Goal: Task Accomplishment & Management: Manage account settings

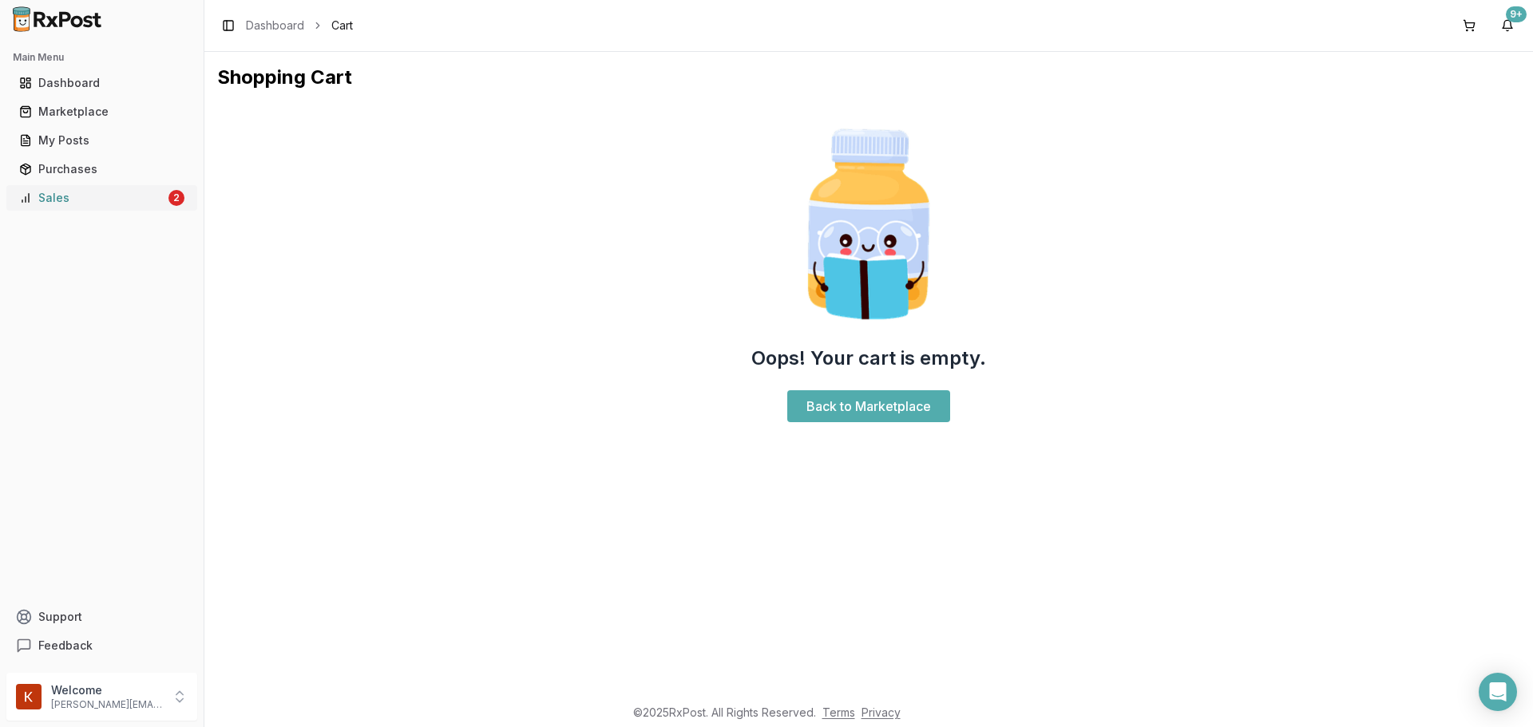
click at [57, 195] on div "Sales" at bounding box center [92, 198] width 146 height 16
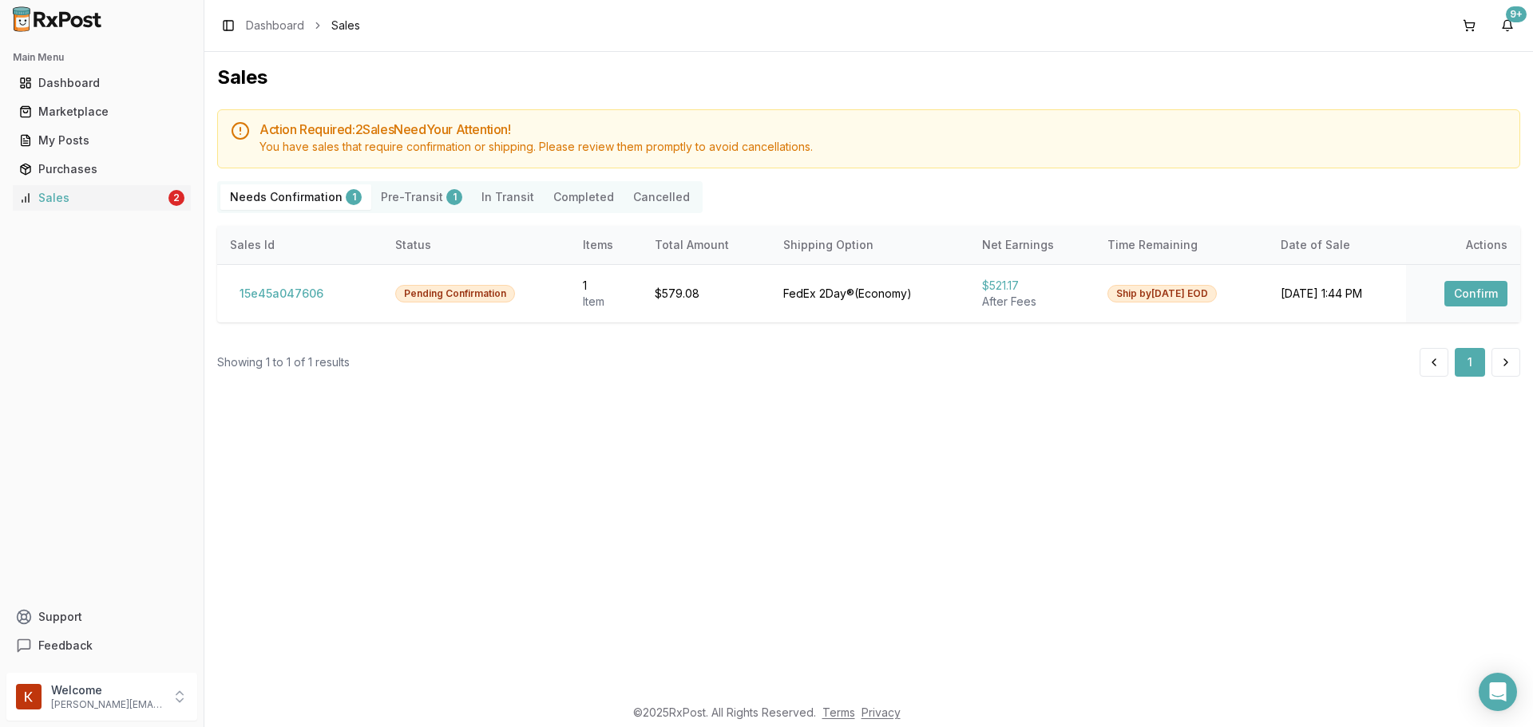
click at [286, 198] on Confirmation "Needs Confirmation 1" at bounding box center [295, 197] width 151 height 26
click at [279, 294] on button "15e45a047606" at bounding box center [281, 294] width 103 height 26
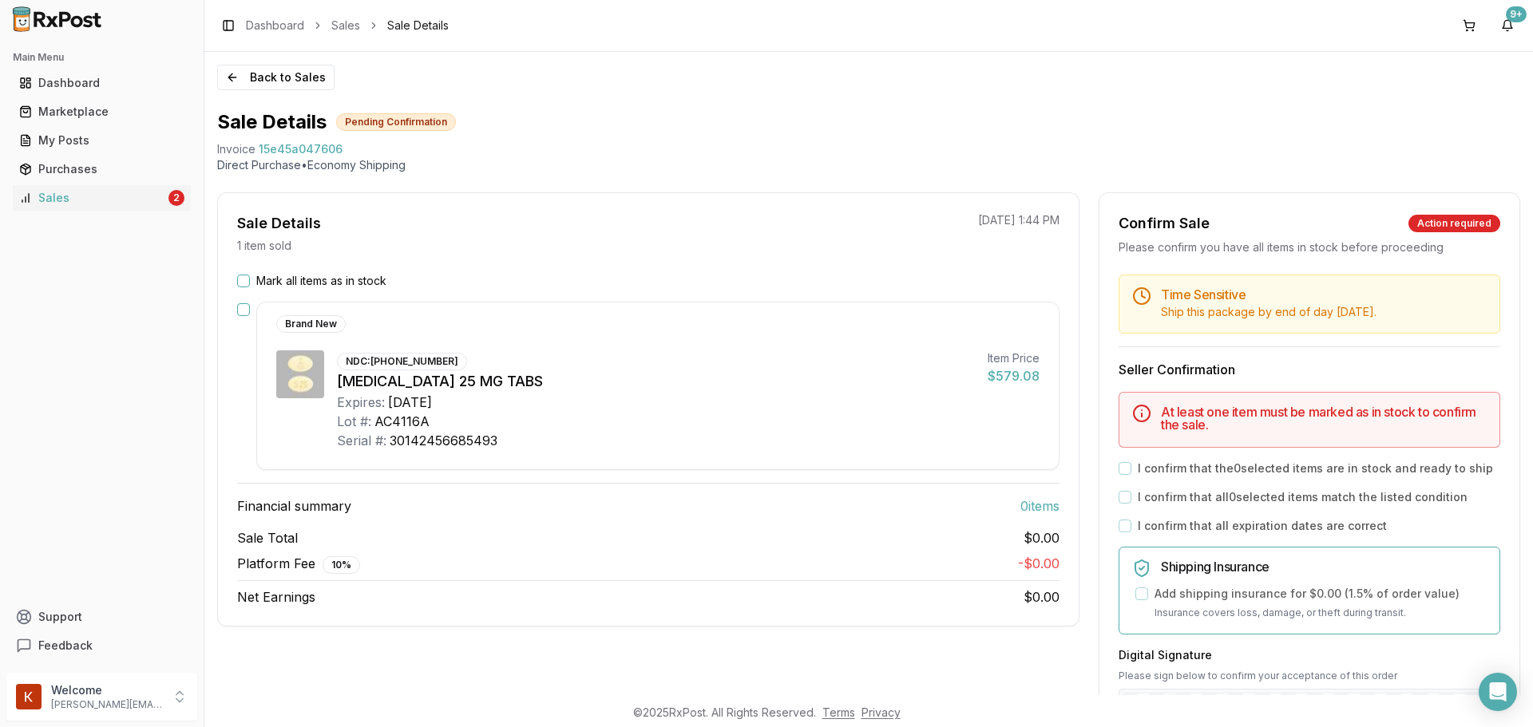
click at [239, 279] on button "Mark all items as in stock" at bounding box center [243, 281] width 13 height 13
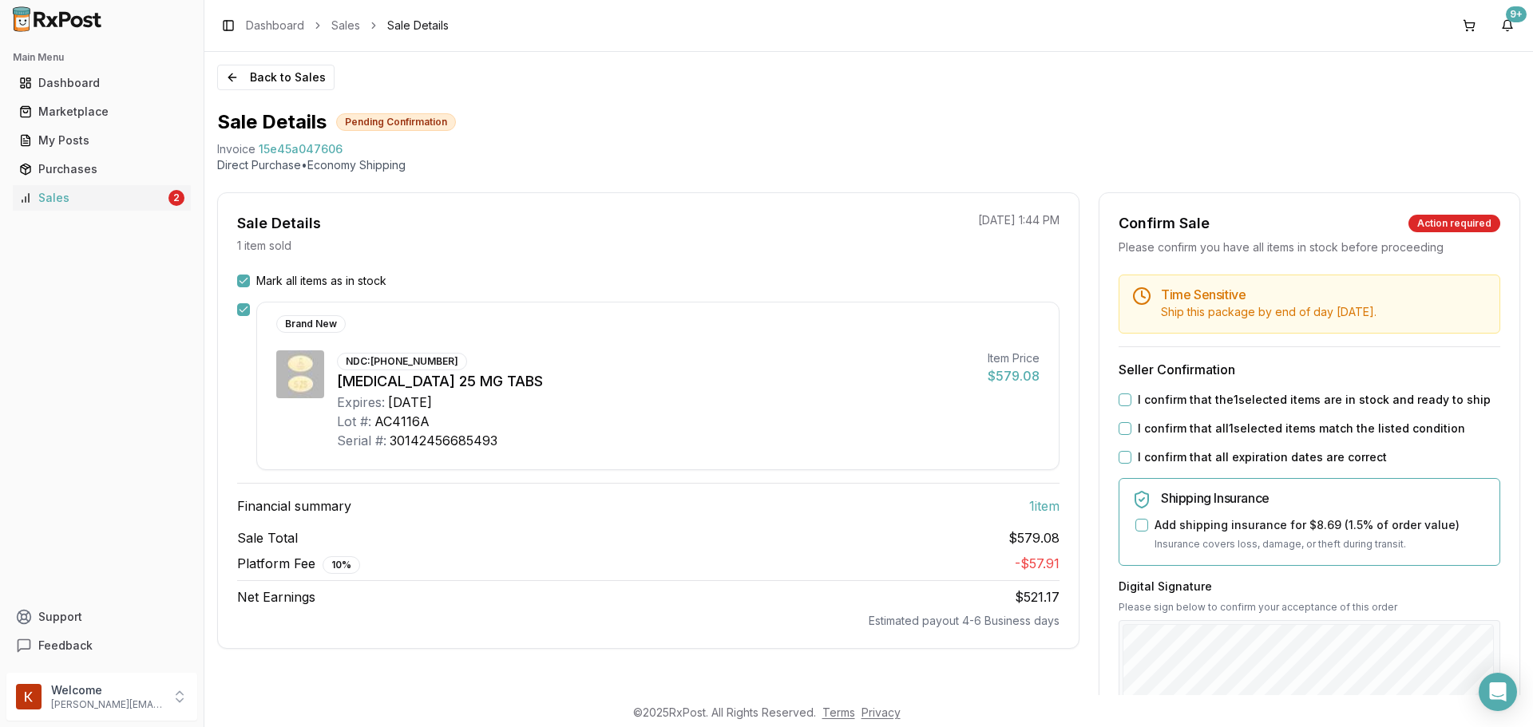
click at [1137, 406] on label "I confirm that the 1 selected items are in stock and ready to ship" at bounding box center [1313, 400] width 353 height 16
click at [1131, 406] on button "I confirm that the 1 selected items are in stock and ready to ship" at bounding box center [1124, 400] width 13 height 13
drag, startPoint x: 1128, startPoint y: 428, endPoint x: 1130, endPoint y: 452, distance: 24.1
click at [1129, 428] on div "I confirm that all 1 selected items match the listed condition" at bounding box center [1309, 429] width 382 height 16
click at [1126, 433] on div "I confirm that all 1 selected items match the listed condition" at bounding box center [1309, 429] width 382 height 16
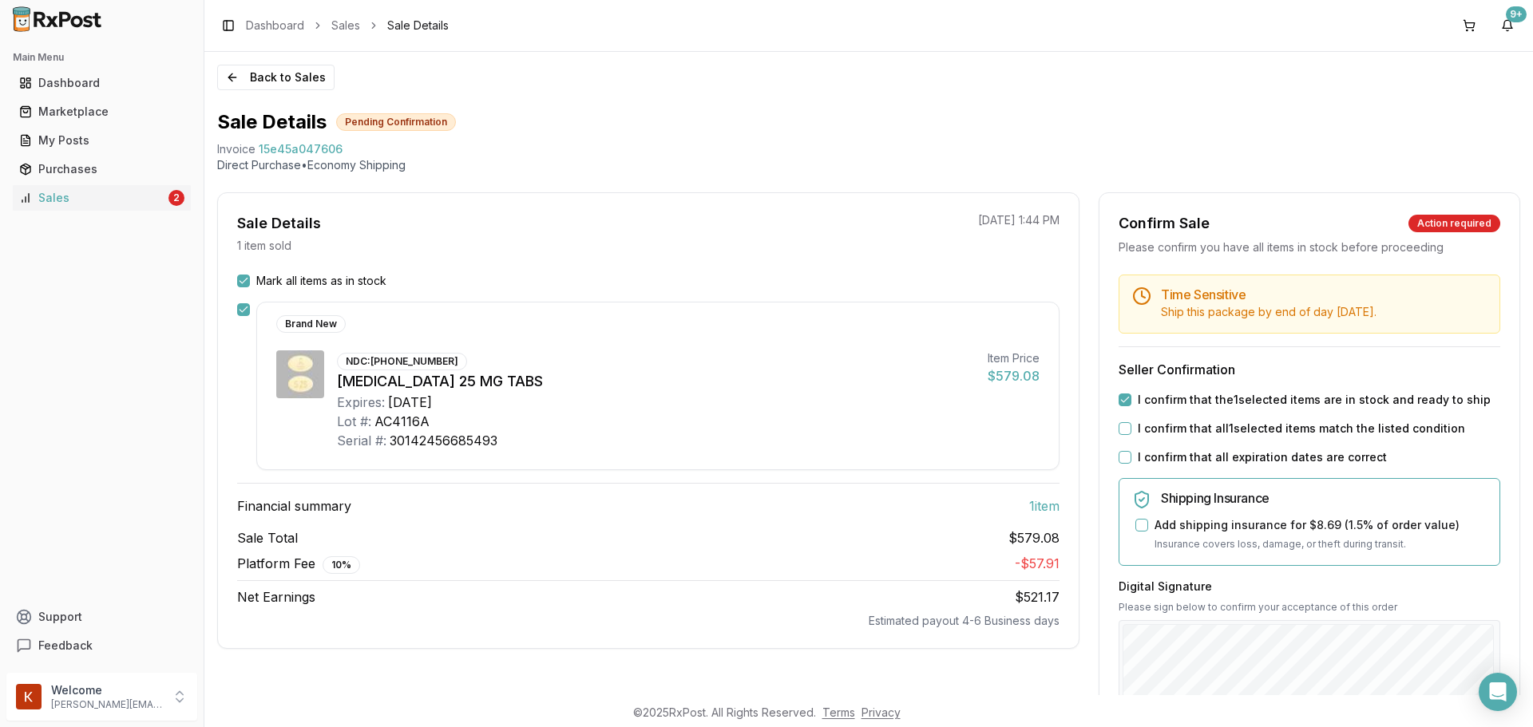
click at [1123, 430] on button "I confirm that all 1 selected items match the listed condition" at bounding box center [1124, 428] width 13 height 13
click at [1125, 453] on button "I confirm that all expiration dates are correct" at bounding box center [1124, 457] width 13 height 13
click at [1141, 528] on button "Add shipping insurance for $8.69 ( 1.5 % of order value)" at bounding box center [1141, 525] width 13 height 13
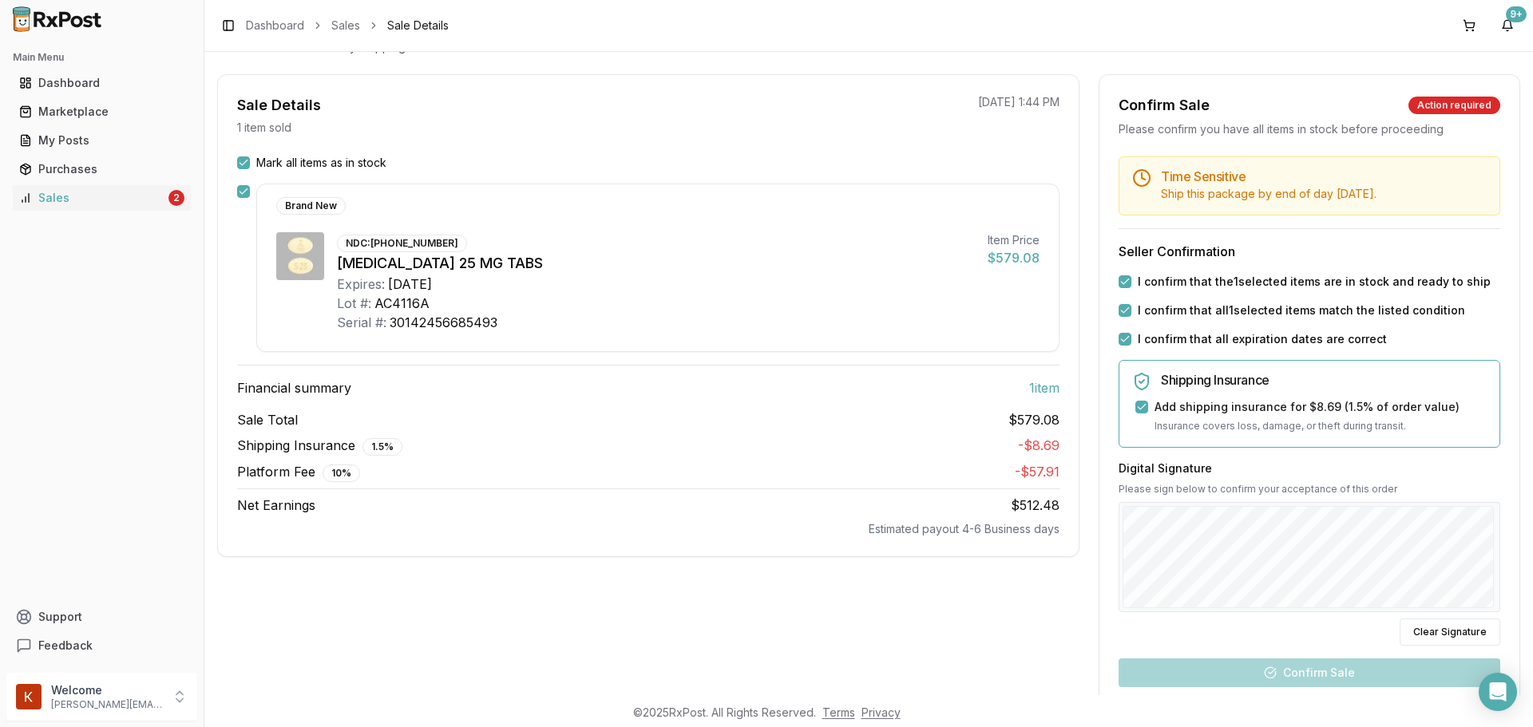
scroll to position [239, 0]
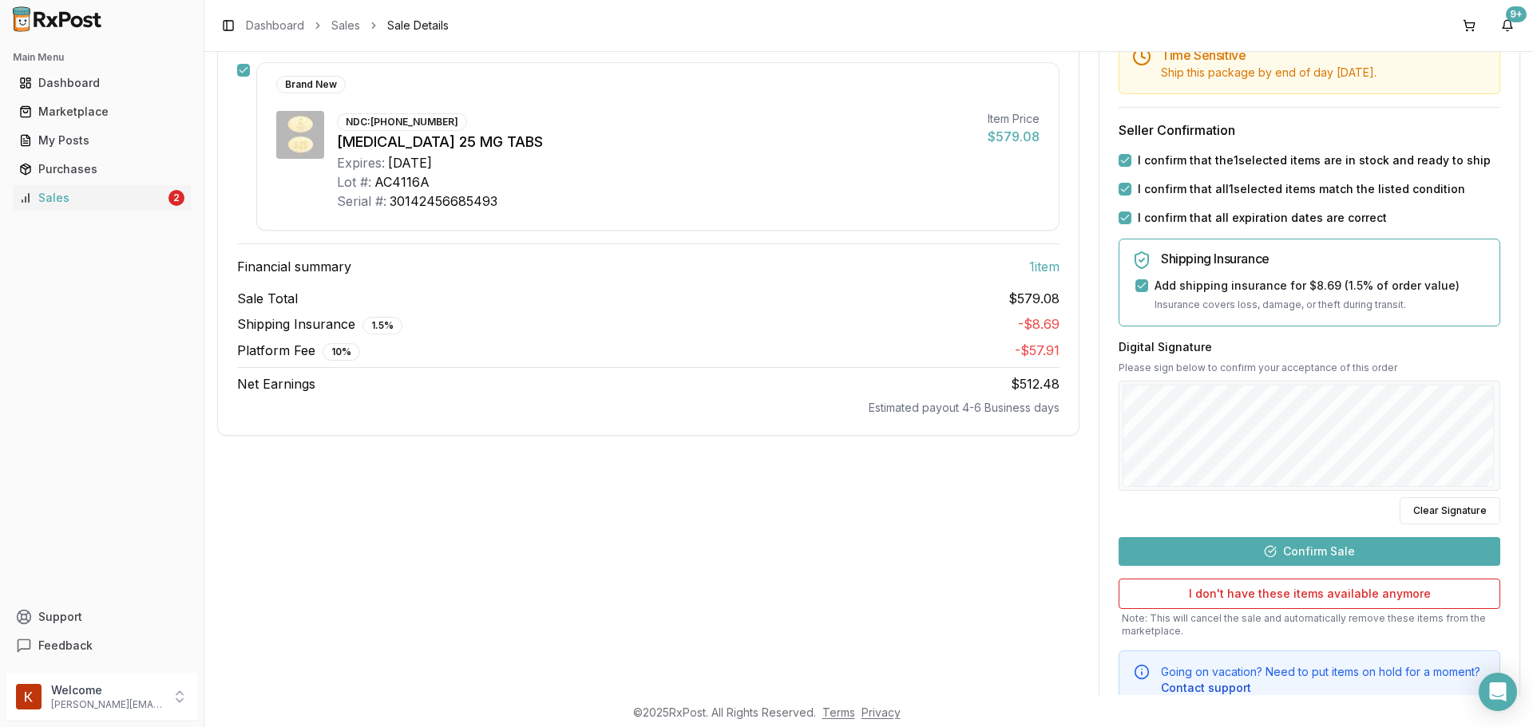
click at [1285, 552] on button "Confirm Sale" at bounding box center [1309, 551] width 382 height 29
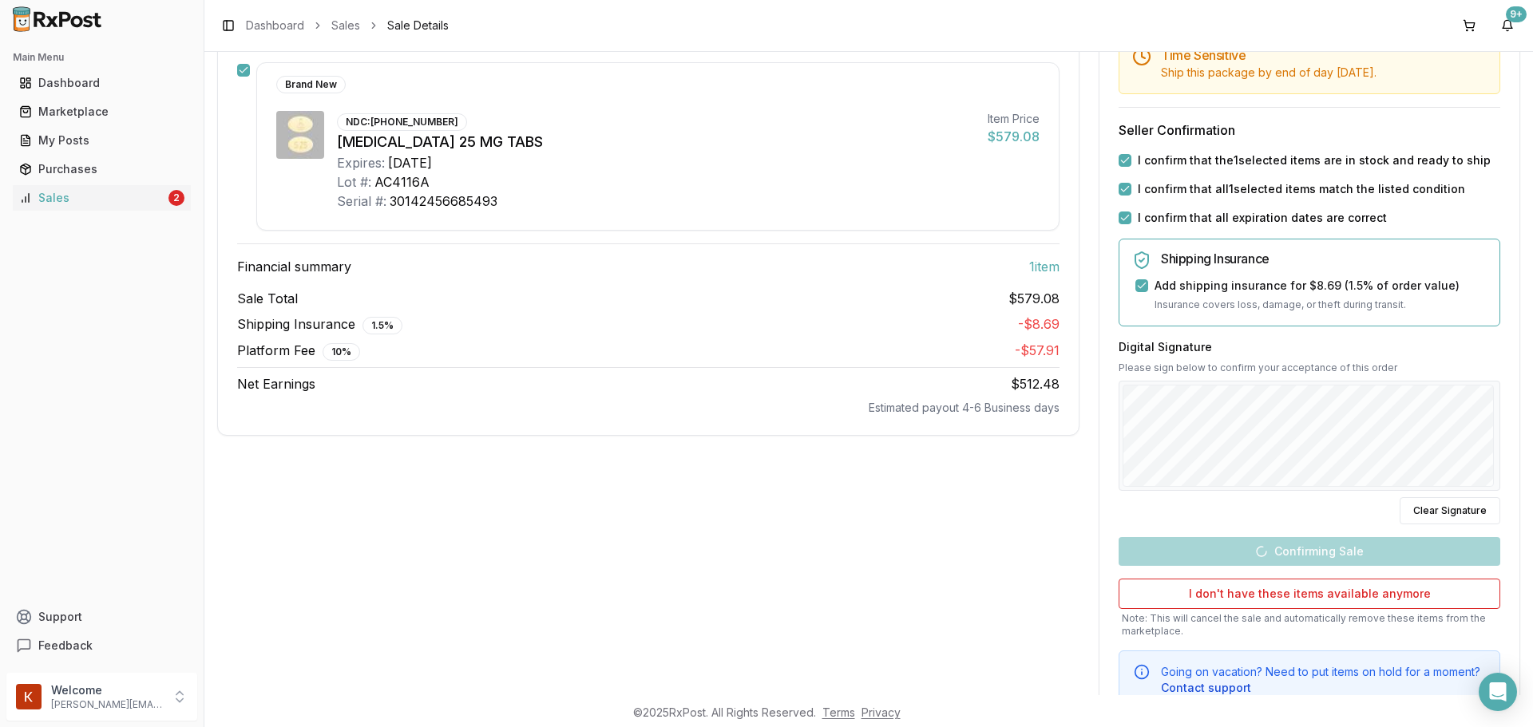
scroll to position [2, 0]
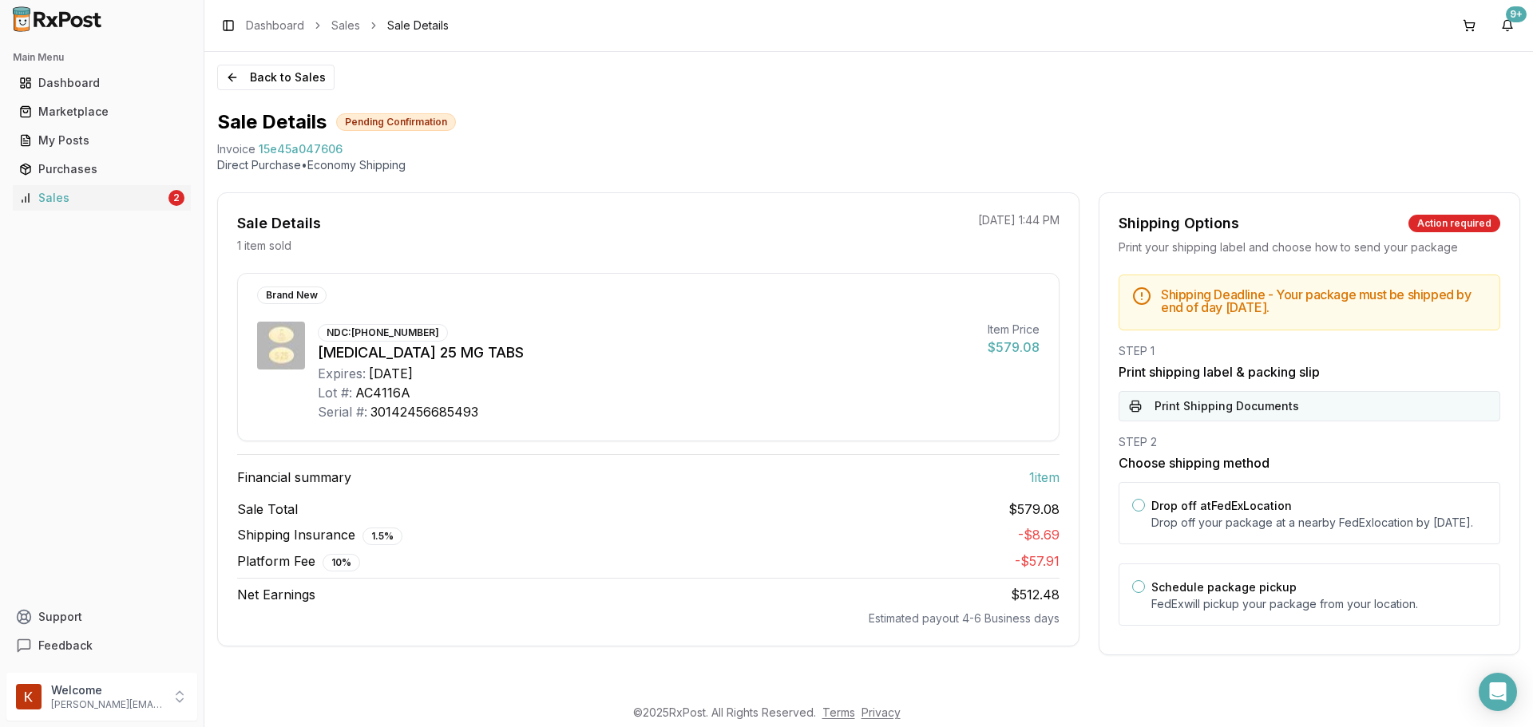
click at [1173, 401] on button "Print Shipping Documents" at bounding box center [1309, 406] width 382 height 30
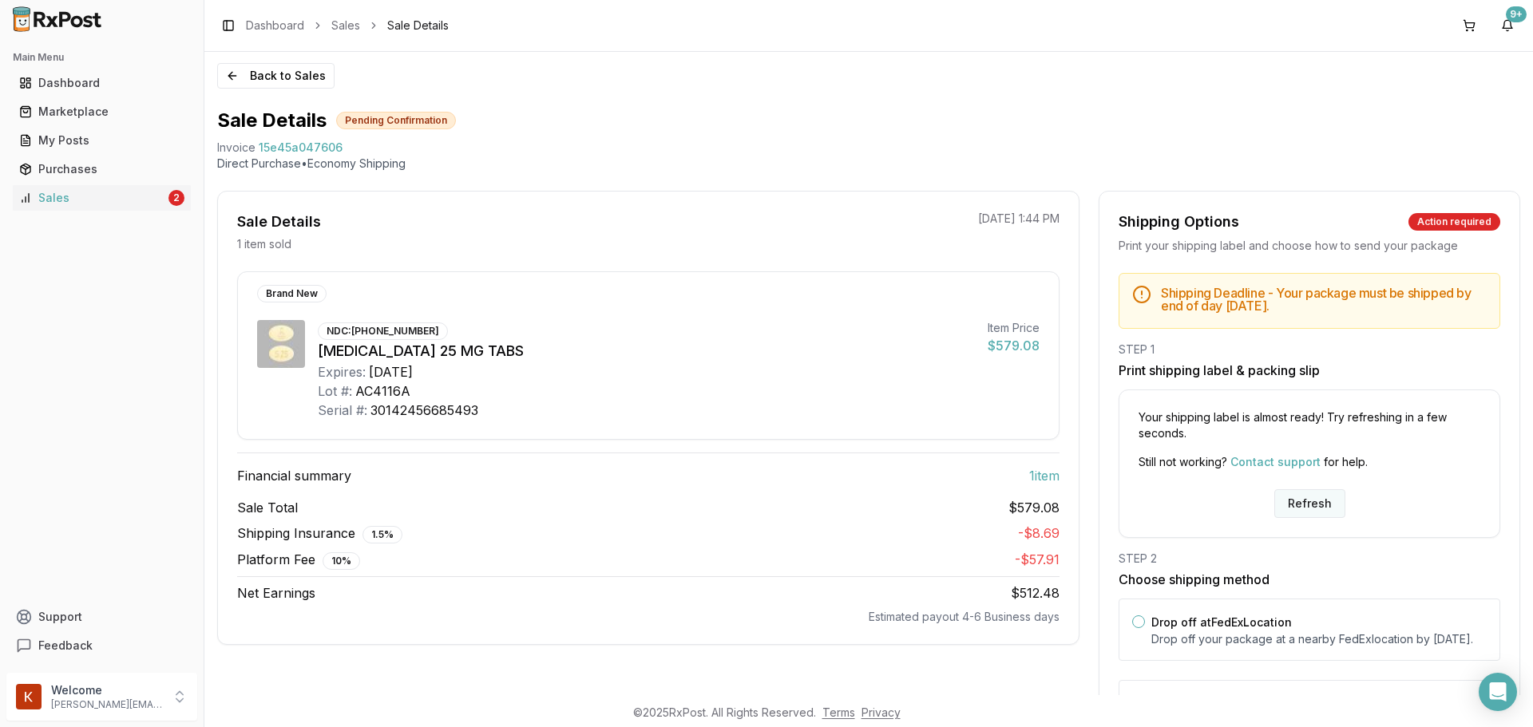
click at [1312, 507] on button "Refresh" at bounding box center [1309, 503] width 71 height 29
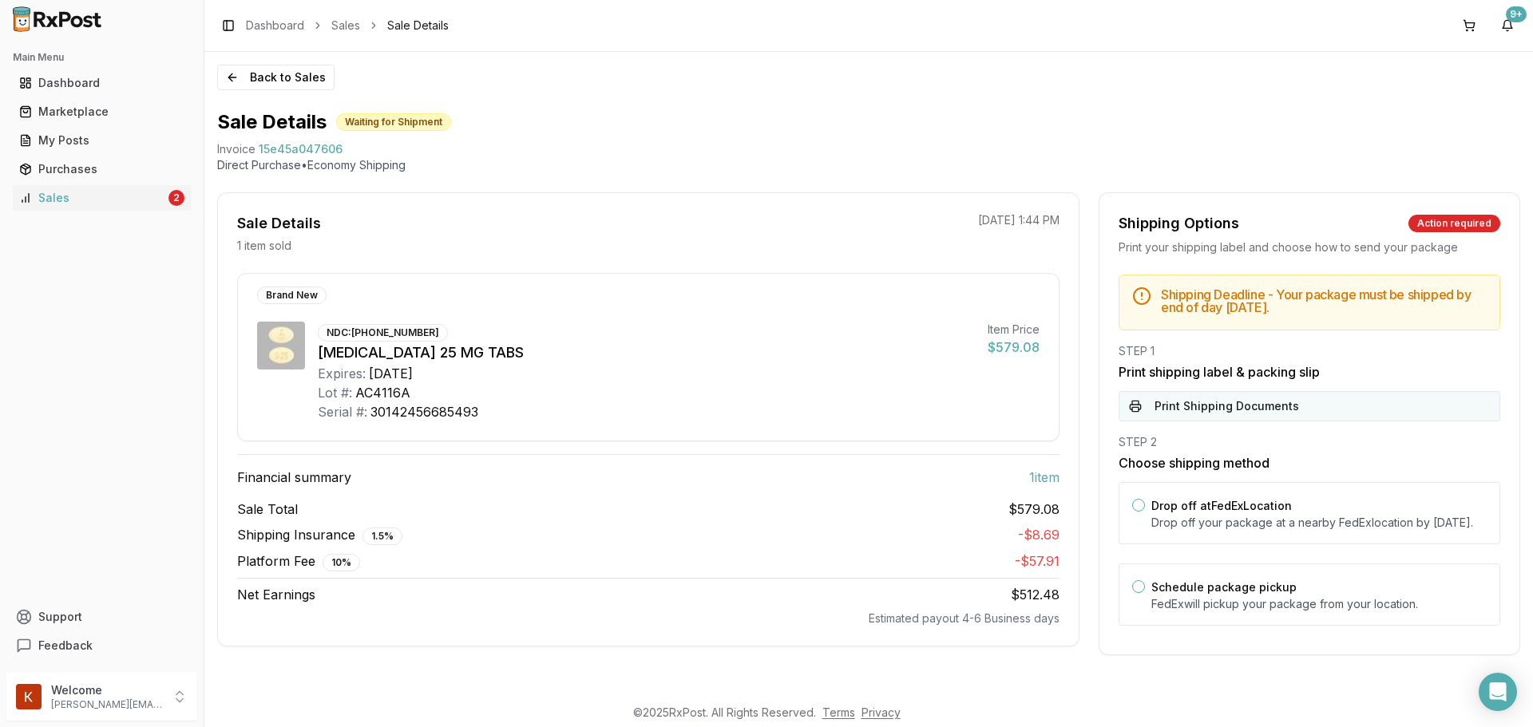
click at [1149, 418] on button "Print Shipping Documents" at bounding box center [1309, 406] width 382 height 30
click at [121, 198] on div "Sales" at bounding box center [92, 198] width 146 height 16
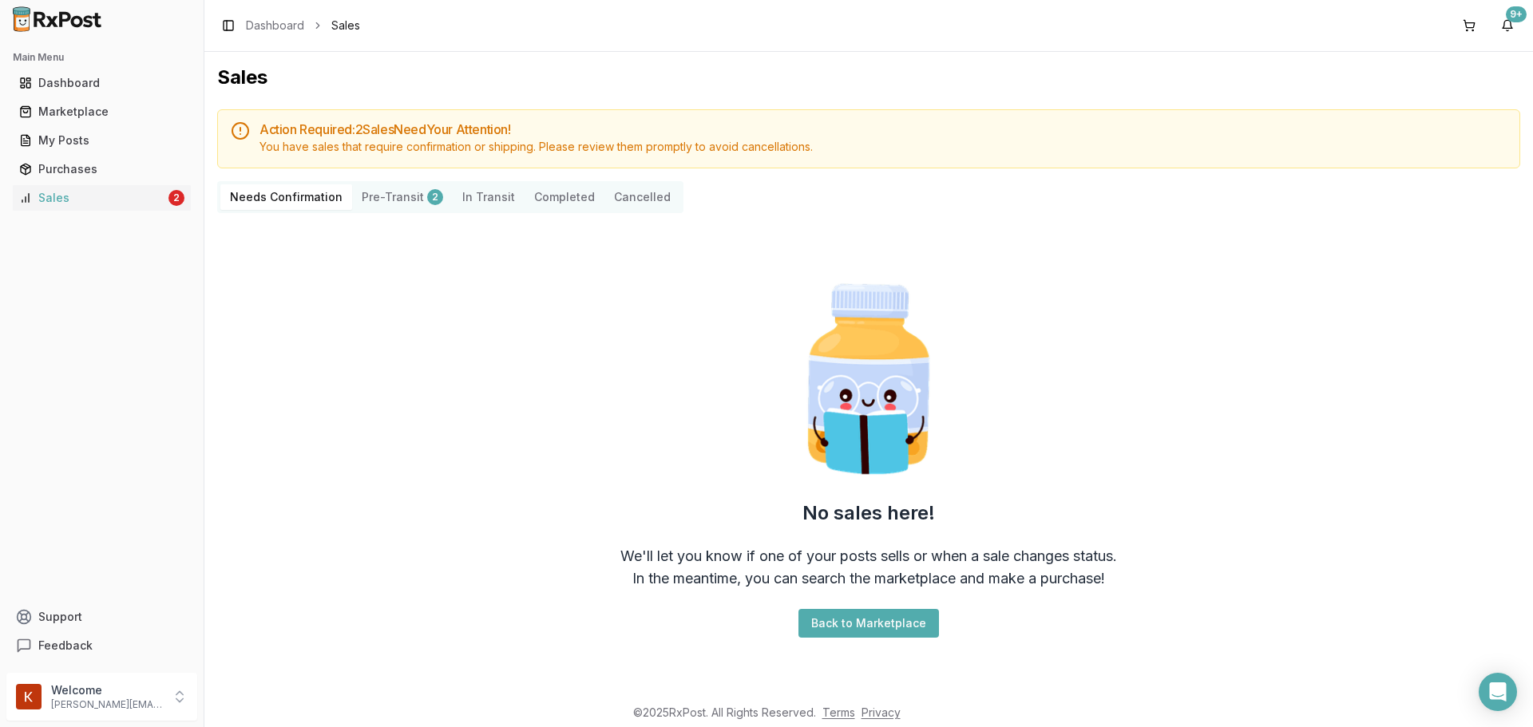
click at [396, 207] on button "Pre-Transit 2" at bounding box center [402, 197] width 101 height 26
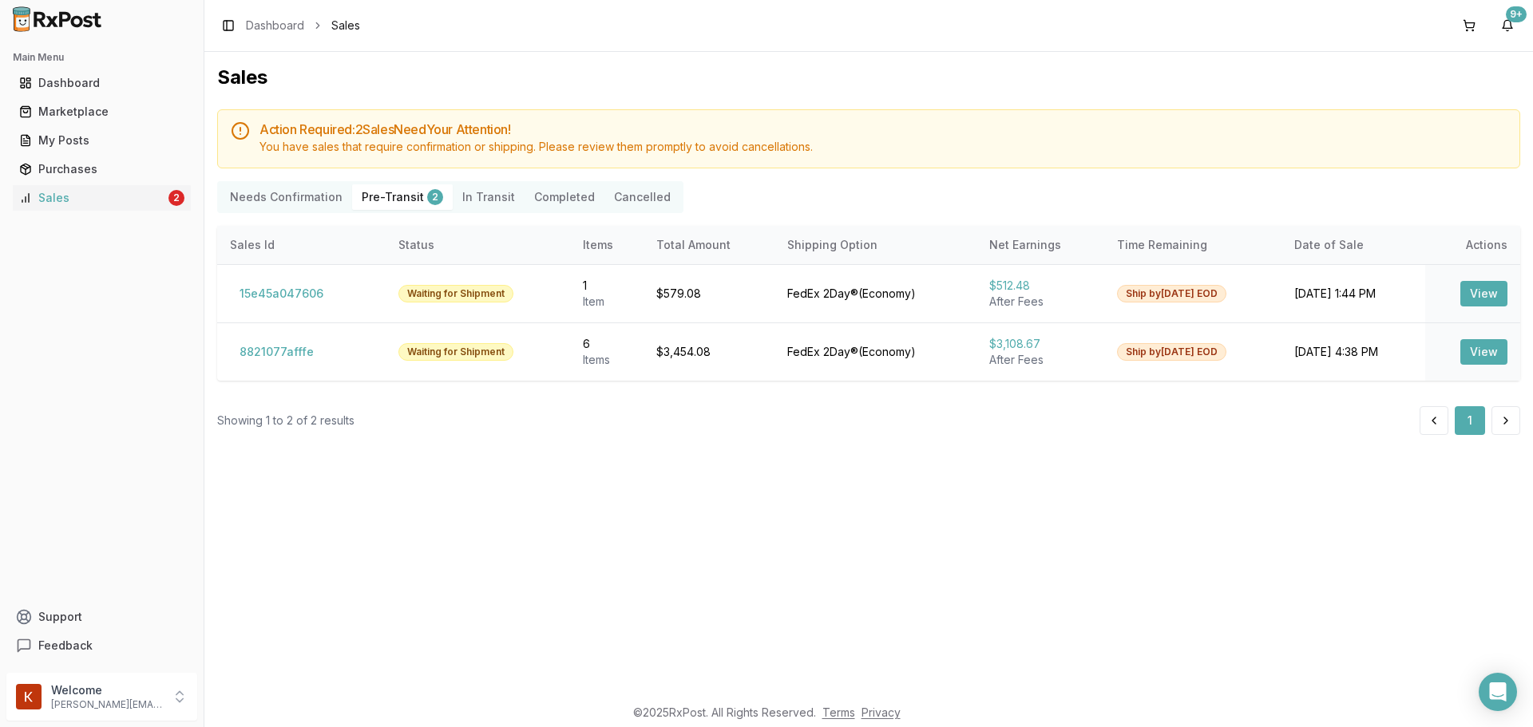
click at [297, 199] on Confirmation "Needs Confirmation" at bounding box center [286, 197] width 132 height 26
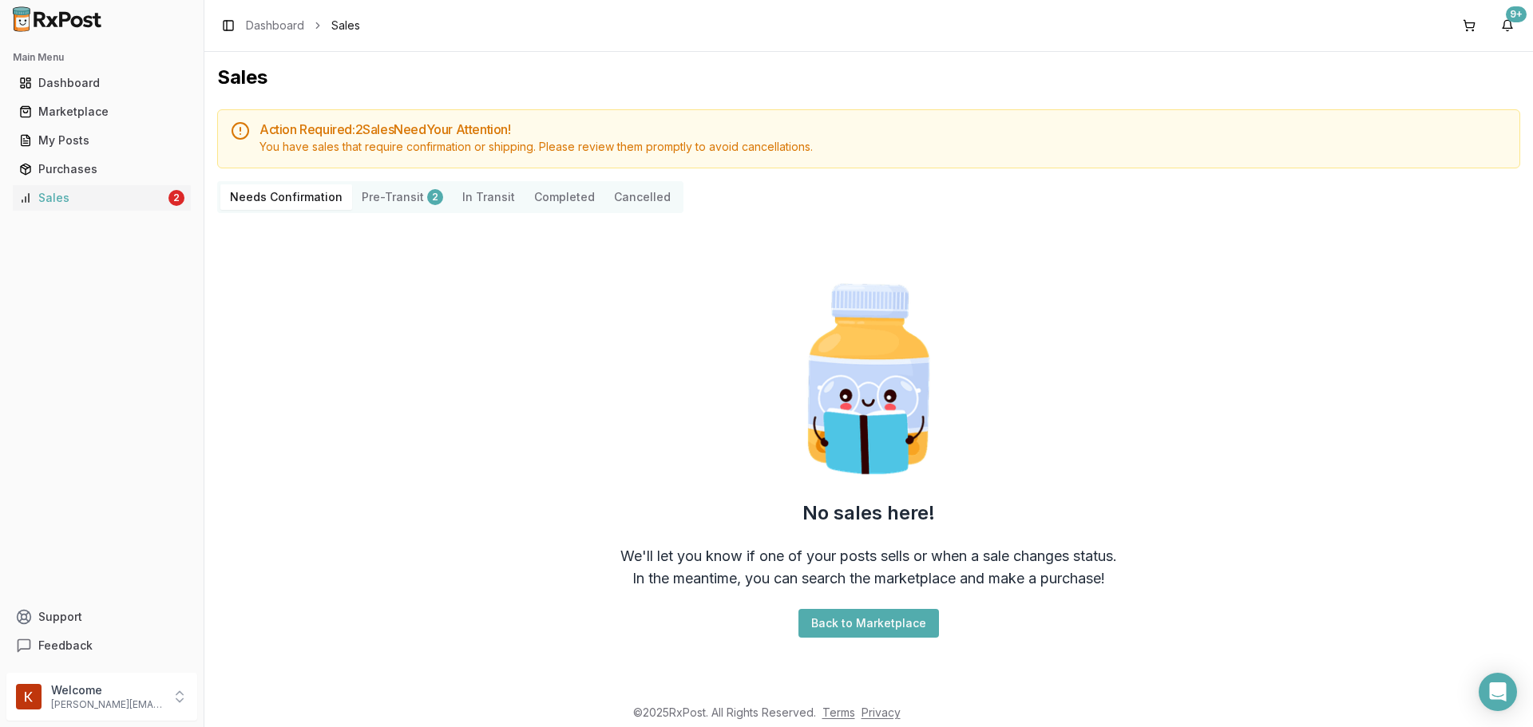
click at [414, 199] on button "Pre-Transit 2" at bounding box center [402, 197] width 101 height 26
